Goal: Obtain resource: Download file/media

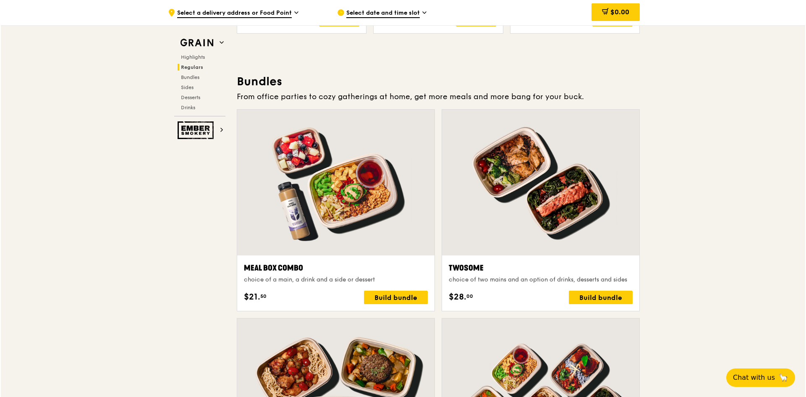
scroll to position [1172, 0]
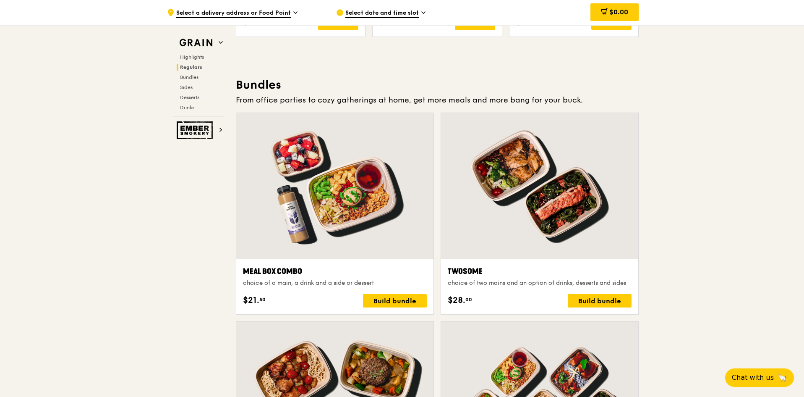
click at [346, 208] on div at bounding box center [334, 186] width 197 height 146
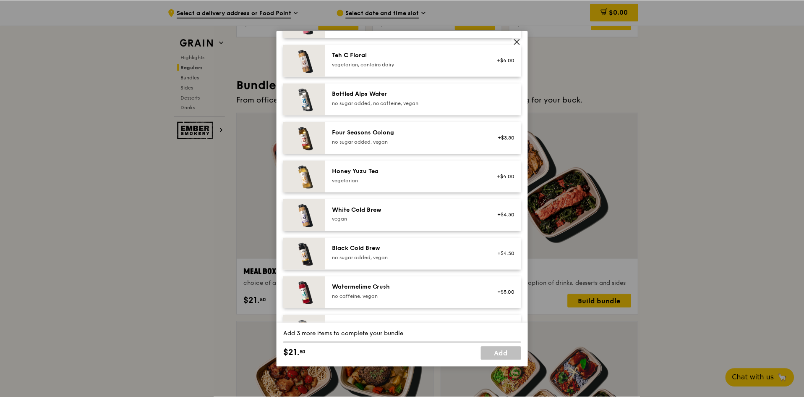
scroll to position [961, 0]
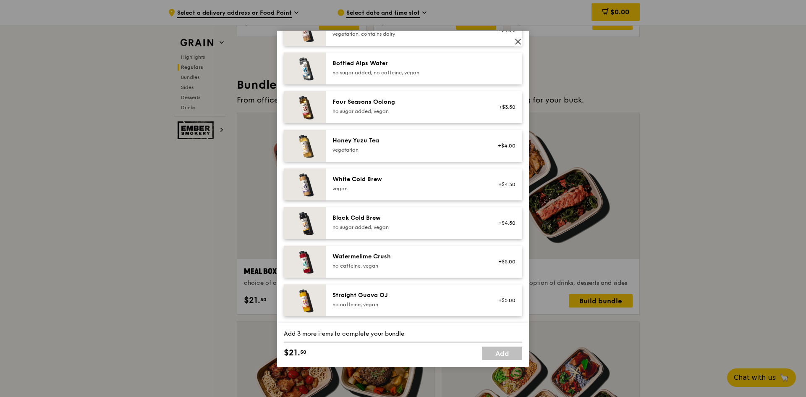
click at [516, 39] on icon at bounding box center [518, 41] width 5 height 5
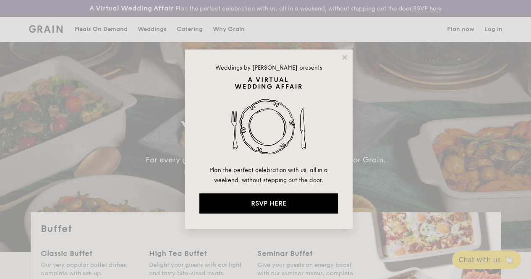
select select
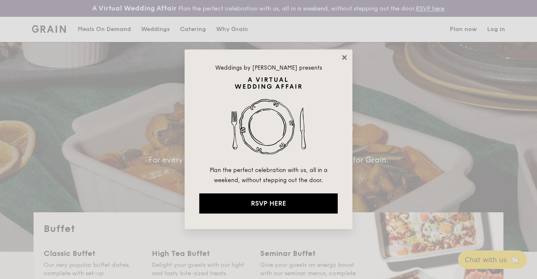
click at [345, 58] on icon at bounding box center [344, 57] width 5 height 5
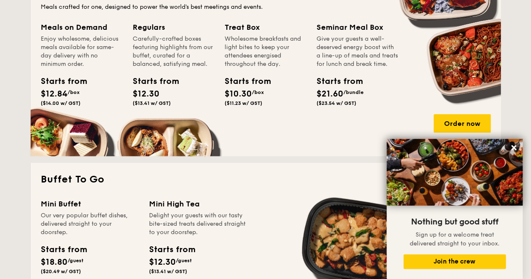
scroll to position [294, 0]
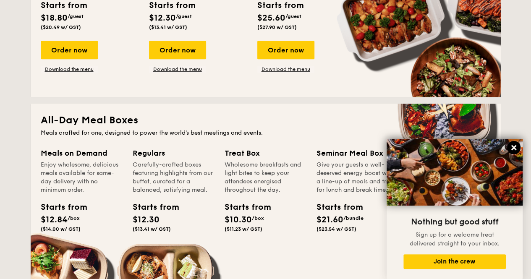
click at [516, 148] on icon at bounding box center [514, 148] width 8 height 8
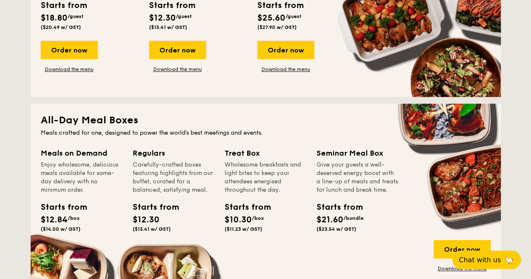
scroll to position [378, 0]
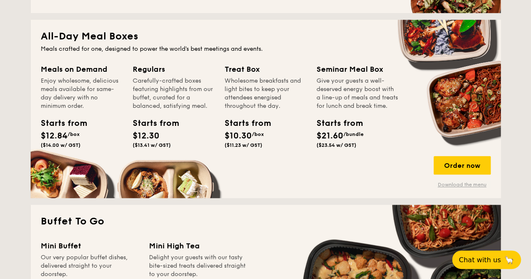
click at [456, 188] on link "Download the menu" at bounding box center [462, 184] width 57 height 7
